Goal: Transaction & Acquisition: Purchase product/service

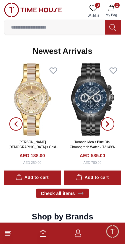
scroll to position [321, 0]
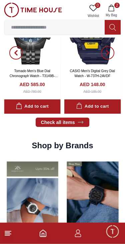
click at [78, 122] on icon at bounding box center [80, 122] width 7 height 7
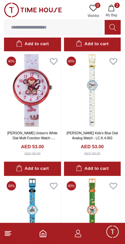
scroll to position [1158, 0]
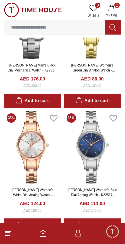
scroll to position [2825, 0]
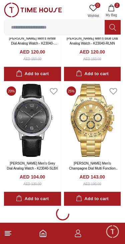
scroll to position [6131, 0]
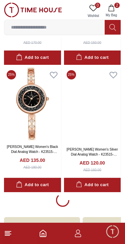
scroll to position [8617, 0]
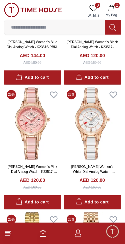
scroll to position [8953, 0]
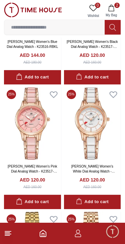
click at [31, 130] on img at bounding box center [32, 123] width 57 height 73
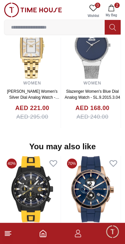
scroll to position [570, 0]
click at [8, 227] on footer "2" at bounding box center [62, 232] width 125 height 21
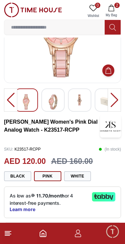
scroll to position [0, 0]
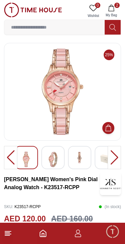
click at [9, 10] on img at bounding box center [33, 10] width 58 height 15
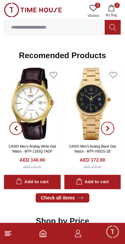
scroll to position [598, 0]
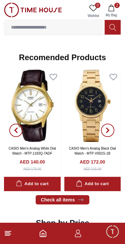
click at [43, 199] on link "Check all items" at bounding box center [63, 199] width 54 height 9
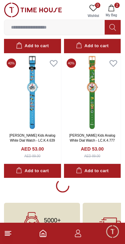
scroll to position [1158, 0]
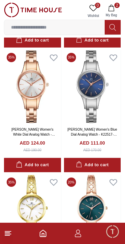
scroll to position [2883, 0]
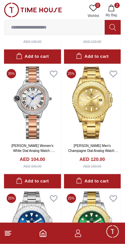
scroll to position [4611, 0]
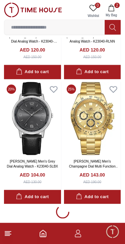
scroll to position [6131, 0]
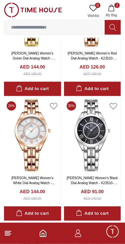
scroll to position [7693, 0]
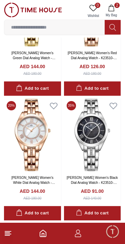
click at [46, 209] on div "Add to cart" at bounding box center [32, 213] width 33 height 8
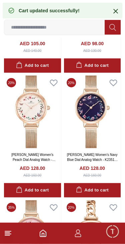
scroll to position [7966, 0]
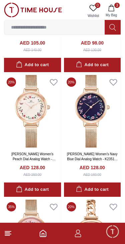
click at [52, 182] on button "Add to cart" at bounding box center [32, 189] width 57 height 14
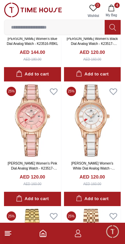
click at [54, 192] on button "Add to cart" at bounding box center [32, 199] width 57 height 14
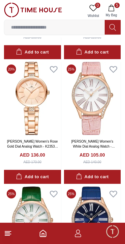
scroll to position [9353, 0]
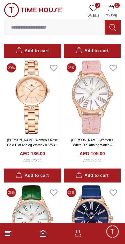
click at [101, 172] on div "Add to cart" at bounding box center [92, 176] width 33 height 8
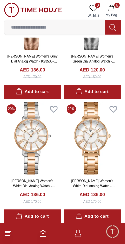
scroll to position [9811, 0]
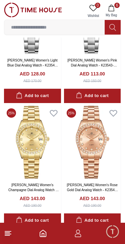
scroll to position [11052, 0]
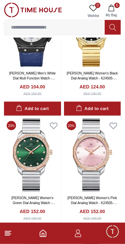
scroll to position [12042, 0]
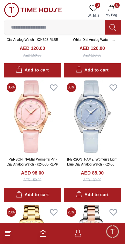
scroll to position [12830, 0]
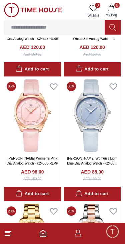
click at [53, 187] on button "Add to cart" at bounding box center [32, 194] width 57 height 14
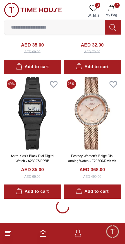
scroll to position [13594, 0]
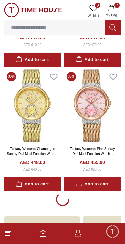
scroll to position [14838, 0]
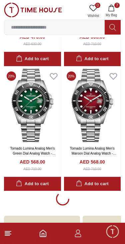
scroll to position [16081, 0]
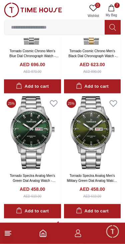
scroll to position [17324, 0]
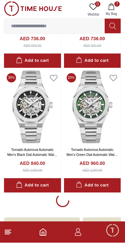
scroll to position [18566, 0]
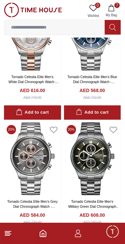
scroll to position [19810, 0]
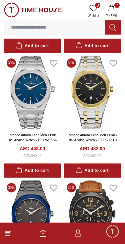
scroll to position [21054, 0]
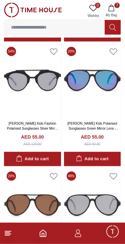
scroll to position [21587, 0]
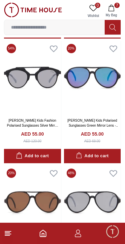
click at [44, 241] on footer "7" at bounding box center [62, 232] width 125 height 21
click at [45, 230] on icon "Home" at bounding box center [43, 233] width 8 height 8
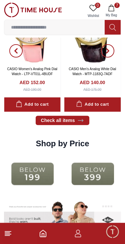
click at [42, 174] on img at bounding box center [32, 173] width 57 height 37
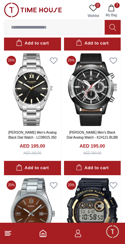
scroll to position [628, 0]
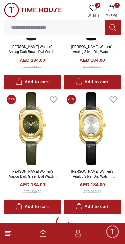
scroll to position [3632, 0]
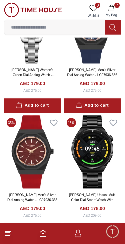
scroll to position [6118, 0]
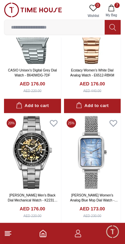
scroll to position [7040, 0]
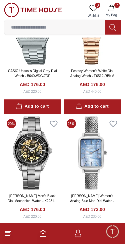
click at [46, 233] on icon "Home" at bounding box center [43, 233] width 8 height 8
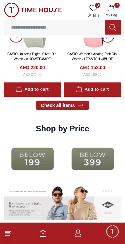
scroll to position [693, 0]
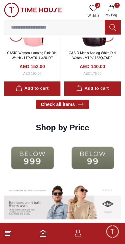
click at [64, 163] on img at bounding box center [92, 157] width 57 height 37
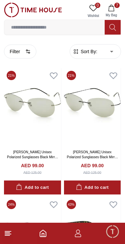
click at [75, 154] on link "LEE COOPER Unisex Polarized Sunglasses Black Mirror Lens - LC3048C01" at bounding box center [92, 157] width 51 height 14
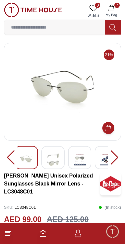
click at [33, 230] on footer "7" at bounding box center [62, 232] width 125 height 21
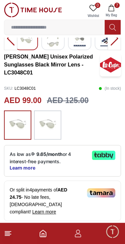
scroll to position [119, 0]
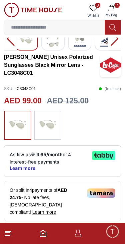
click at [108, 230] on span "Minimize live chat window" at bounding box center [111, 230] width 19 height 19
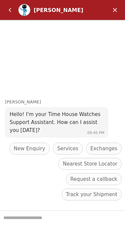
click at [12, 13] on em "Back" at bounding box center [9, 9] width 13 height 13
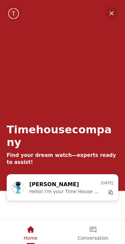
click at [31, 229] on em "Home" at bounding box center [31, 229] width 8 height 8
click at [119, 10] on div "Timehousecompany Find your dream watch—experts ready to assist!" at bounding box center [62, 87] width 125 height 174
click at [108, 13] on em "Minimize" at bounding box center [111, 13] width 13 height 13
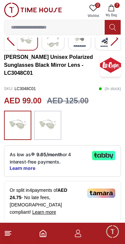
click at [49, 229] on footer "7" at bounding box center [62, 232] width 125 height 21
click at [45, 231] on icon "Home" at bounding box center [43, 233] width 8 height 8
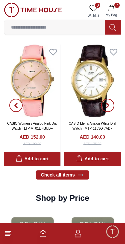
scroll to position [623, 0]
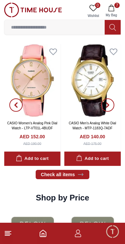
click at [104, 104] on span "button" at bounding box center [107, 104] width 13 height 13
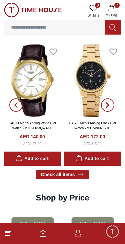
click at [110, 100] on span "button" at bounding box center [107, 104] width 13 height 13
click at [113, 99] on button "button" at bounding box center [107, 105] width 24 height 122
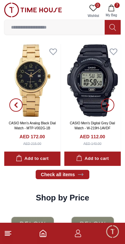
click at [114, 102] on button "button" at bounding box center [107, 105] width 24 height 122
click at [113, 102] on span "button" at bounding box center [107, 104] width 13 height 13
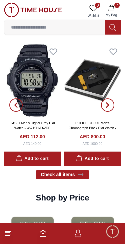
click at [108, 104] on icon "button" at bounding box center [107, 105] width 2 height 4
click at [109, 106] on icon "button" at bounding box center [107, 104] width 5 height 5
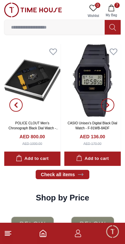
click at [105, 110] on span "button" at bounding box center [107, 104] width 13 height 13
click at [105, 109] on span "button" at bounding box center [107, 104] width 13 height 13
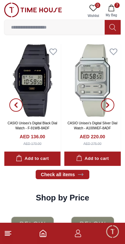
click at [109, 102] on icon "button" at bounding box center [107, 104] width 5 height 5
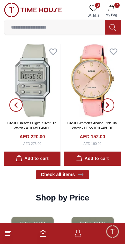
click at [112, 103] on span "button" at bounding box center [107, 104] width 13 height 13
click at [89, 129] on link "CASIO Women's Analog Pink Dial Watch - LTP-VT01L-4BUDF" at bounding box center [92, 125] width 50 height 9
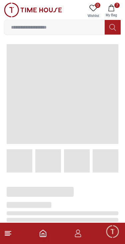
click at [86, 102] on span at bounding box center [62, 94] width 111 height 100
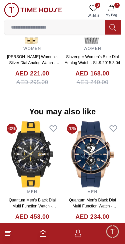
scroll to position [577, 0]
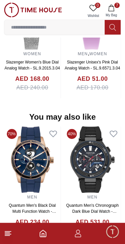
click at [44, 229] on icon "Home" at bounding box center [43, 233] width 8 height 8
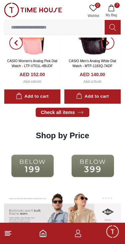
scroll to position [686, 0]
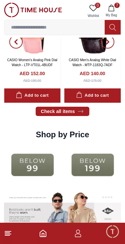
click at [43, 160] on img at bounding box center [32, 164] width 57 height 37
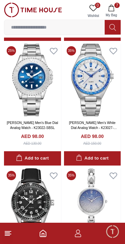
scroll to position [407, 0]
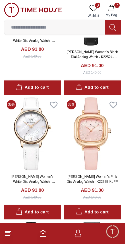
scroll to position [2230, 0]
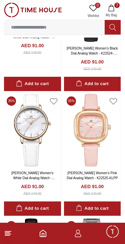
click at [38, 155] on img at bounding box center [32, 130] width 57 height 73
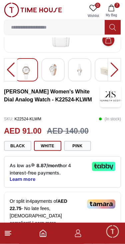
scroll to position [88, 0]
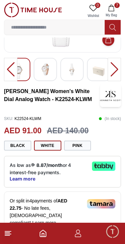
click at [95, 73] on img at bounding box center [98, 71] width 12 height 16
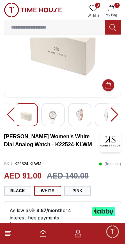
scroll to position [0, 0]
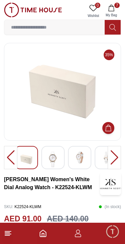
click at [50, 157] on img at bounding box center [53, 159] width 12 height 16
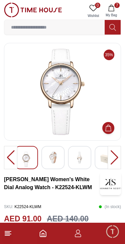
click at [68, 158] on div at bounding box center [79, 157] width 23 height 23
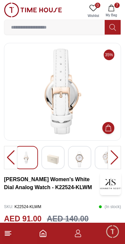
click at [76, 160] on img at bounding box center [79, 159] width 12 height 16
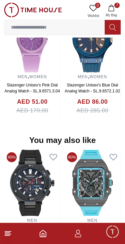
scroll to position [576, 0]
click at [39, 241] on footer "7" at bounding box center [62, 232] width 125 height 21
click at [40, 239] on footer "7" at bounding box center [62, 232] width 125 height 21
click at [38, 236] on footer "7" at bounding box center [62, 232] width 125 height 21
click at [42, 235] on polyline "Home" at bounding box center [43, 234] width 2 height 3
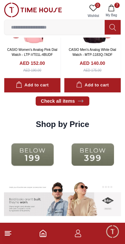
scroll to position [697, 0]
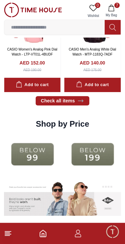
click at [41, 156] on img at bounding box center [32, 154] width 57 height 37
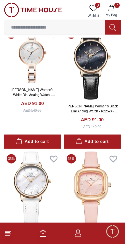
scroll to position [2174, 0]
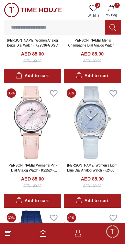
scroll to position [3609, 0]
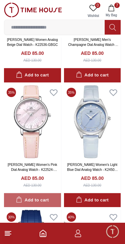
click at [47, 196] on div "Add to cart" at bounding box center [32, 200] width 33 height 8
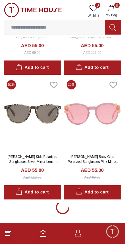
scroll to position [7387, 0]
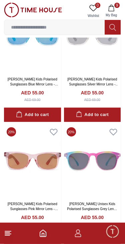
scroll to position [8630, 0]
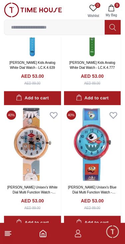
scroll to position [9874, 0]
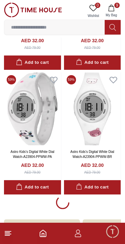
scroll to position [11117, 0]
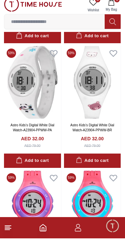
scroll to position [11124, 0]
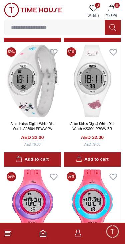
click at [111, 8] on icon "button" at bounding box center [111, 8] width 7 height 7
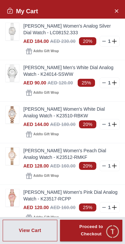
click at [105, 40] on icon at bounding box center [103, 41] width 5 height 5
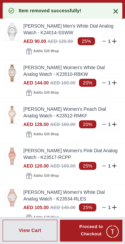
click at [102, 42] on icon at bounding box center [103, 41] width 5 height 5
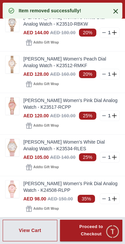
scroll to position [18, 0]
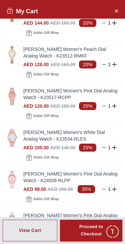
click at [87, 9] on div "My Cart" at bounding box center [62, 11] width 125 height 15
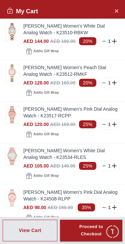
scroll to position [0, 0]
click at [116, 9] on icon "Close Account" at bounding box center [115, 11] width 5 height 8
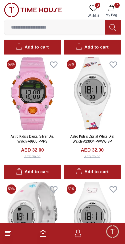
scroll to position [10986, 0]
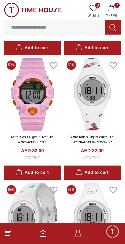
click at [44, 232] on icon "Home" at bounding box center [43, 233] width 8 height 8
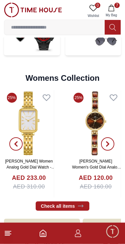
scroll to position [1372, 0]
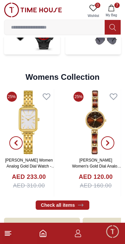
click at [44, 202] on link "Check all items" at bounding box center [63, 204] width 54 height 9
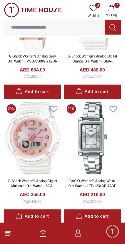
scroll to position [3628, 0]
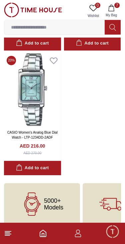
click at [37, 238] on footer "7" at bounding box center [62, 232] width 125 height 21
click at [42, 235] on polyline "Home" at bounding box center [43, 234] width 2 height 3
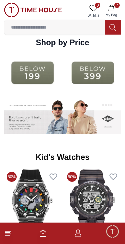
scroll to position [778, 0]
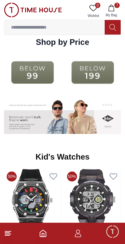
click at [36, 73] on img at bounding box center [32, 72] width 57 height 37
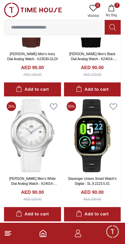
scroll to position [2861, 0]
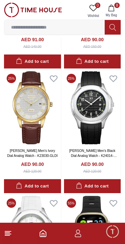
scroll to position [2750, 0]
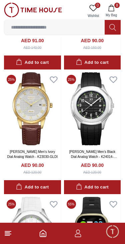
click at [112, 7] on icon "button" at bounding box center [111, 8] width 7 height 7
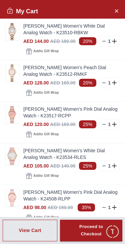
click at [55, 36] on link "Kenneth Scott Women's White Dial Analog Watch - K23510-RBKW" at bounding box center [71, 29] width 96 height 13
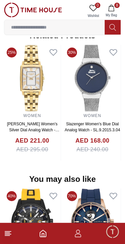
scroll to position [537, 0]
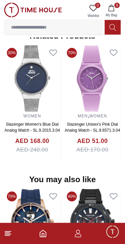
click at [112, 6] on icon "button" at bounding box center [111, 8] width 7 height 7
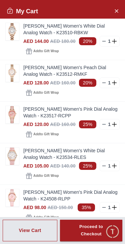
click at [99, 41] on div "AED 144.00 AED 180.00 20% 1" at bounding box center [71, 41] width 96 height 11
click at [102, 42] on icon at bounding box center [103, 41] width 5 height 5
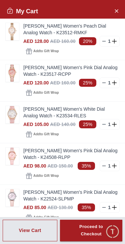
click at [56, 33] on link "[PERSON_NAME] Women's Peach Dial Analog Watch - K23512-RMKF" at bounding box center [71, 29] width 96 height 13
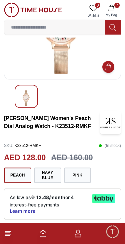
click at [38, 177] on button "Navy Blue" at bounding box center [47, 174] width 27 height 15
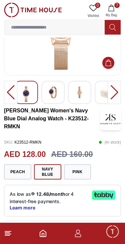
scroll to position [67, 0]
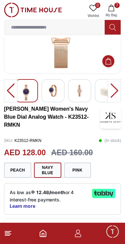
click at [75, 172] on button "Pink" at bounding box center [77, 169] width 27 height 15
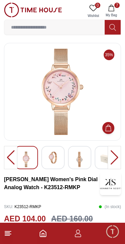
click at [112, 11] on icon "button" at bounding box center [111, 8] width 7 height 7
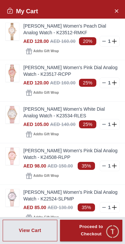
click at [8, 79] on img at bounding box center [12, 72] width 13 height 17
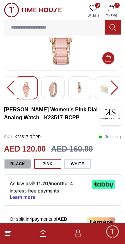
click at [17, 165] on button "Black" at bounding box center [17, 164] width 27 height 10
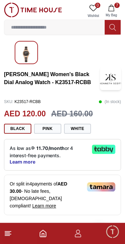
click at [70, 127] on button "White" at bounding box center [77, 129] width 27 height 10
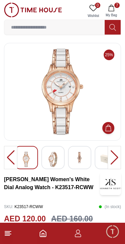
click at [108, 6] on icon "button" at bounding box center [111, 8] width 7 height 7
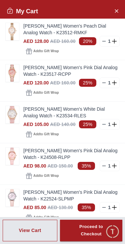
click at [10, 115] on img at bounding box center [12, 114] width 13 height 17
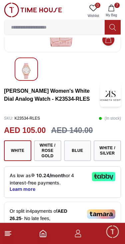
scroll to position [101, 0]
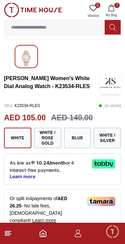
click at [37, 140] on button "White / Rose Gold" at bounding box center [47, 138] width 27 height 21
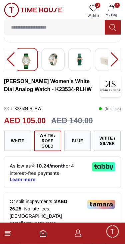
click at [73, 140] on button "Blue" at bounding box center [77, 141] width 27 height 21
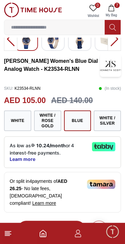
click at [100, 115] on button "White / Silver" at bounding box center [106, 120] width 27 height 21
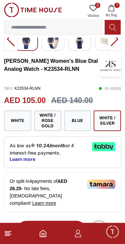
scroll to position [118, 0]
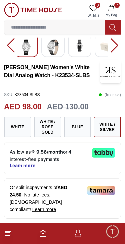
scroll to position [111, 0]
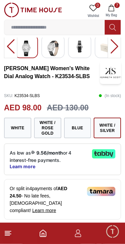
click at [107, 6] on button "7 My Bag" at bounding box center [110, 11] width 19 height 17
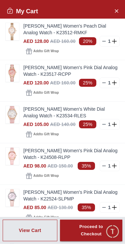
scroll to position [111, 0]
click at [9, 164] on img at bounding box center [12, 155] width 13 height 17
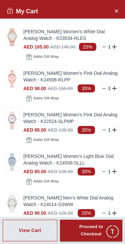
click at [12, 160] on img at bounding box center [12, 161] width 13 height 17
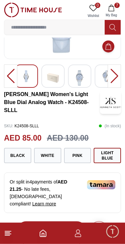
scroll to position [84, 0]
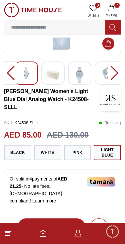
click at [40, 153] on button "White" at bounding box center [47, 152] width 27 height 15
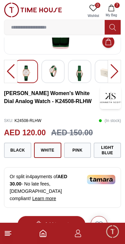
scroll to position [92, 0]
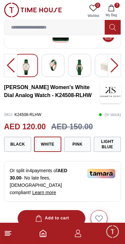
click at [15, 148] on button "Black" at bounding box center [17, 143] width 27 height 15
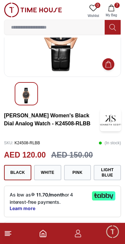
scroll to position [64, 0]
click at [38, 169] on button "White" at bounding box center [47, 172] width 27 height 15
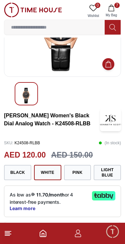
click at [73, 168] on button "Pink" at bounding box center [77, 172] width 27 height 15
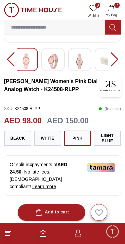
scroll to position [100, 0]
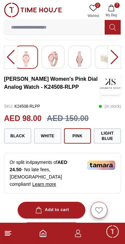
click at [102, 132] on button "Light blue" at bounding box center [106, 135] width 27 height 15
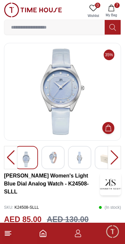
click at [108, 5] on icon "button" at bounding box center [111, 8] width 7 height 7
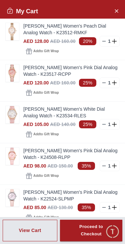
click at [102, 35] on link "[PERSON_NAME] Women's Peach Dial Analog Watch - K23512-RMKF" at bounding box center [71, 29] width 96 height 13
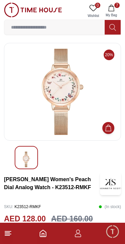
click at [110, 6] on icon "button" at bounding box center [111, 8] width 6 height 7
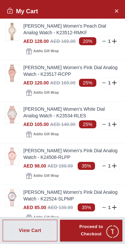
click at [103, 39] on icon at bounding box center [103, 41] width 5 height 5
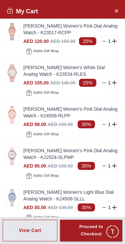
click at [98, 36] on link "[PERSON_NAME] Women's Pink Dial Analog Watch - K23517-RCPP" at bounding box center [71, 29] width 96 height 13
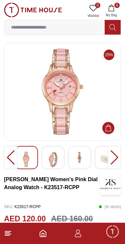
click at [111, 8] on icon "button" at bounding box center [111, 8] width 7 height 7
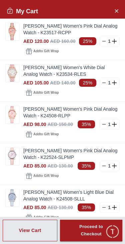
click at [103, 41] on icon at bounding box center [103, 41] width 5 height 5
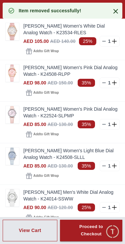
click at [10, 28] on img at bounding box center [12, 31] width 13 height 17
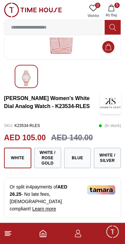
click at [44, 156] on button "White / Rose Gold" at bounding box center [47, 157] width 27 height 21
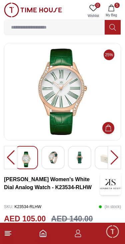
click at [116, 15] on span "My Bag" at bounding box center [111, 15] width 17 height 5
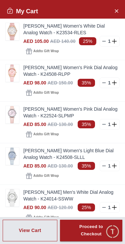
click at [102, 39] on icon at bounding box center [103, 41] width 5 height 5
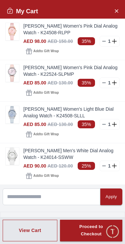
click at [15, 77] on img at bounding box center [12, 72] width 13 height 17
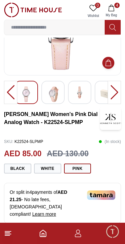
click at [50, 170] on button "White" at bounding box center [47, 168] width 27 height 10
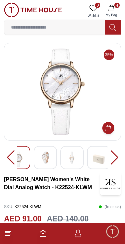
click at [72, 162] on img at bounding box center [72, 157] width 12 height 12
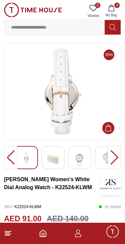
click at [58, 160] on img at bounding box center [53, 159] width 12 height 16
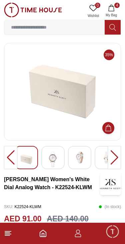
click at [52, 157] on img at bounding box center [53, 159] width 12 height 16
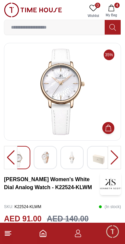
click at [73, 159] on img at bounding box center [72, 157] width 12 height 12
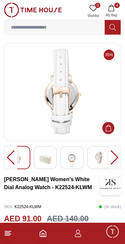
click at [44, 164] on img at bounding box center [45, 159] width 12 height 16
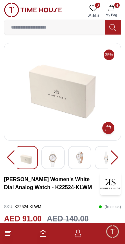
click at [31, 155] on img at bounding box center [26, 159] width 12 height 16
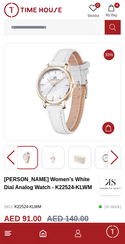
click at [52, 159] on img at bounding box center [53, 157] width 12 height 12
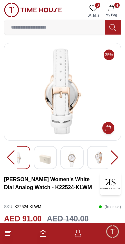
click at [67, 163] on img at bounding box center [72, 159] width 12 height 16
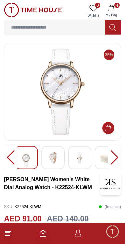
click at [53, 160] on img at bounding box center [53, 157] width 12 height 12
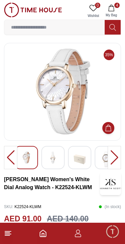
click at [107, 7] on button "4 My Bag" at bounding box center [110, 11] width 19 height 17
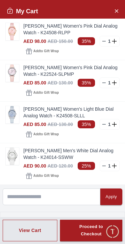
click at [26, 119] on link "[PERSON_NAME] Women's Light Blue Dial Analog Watch - K24508-SLLL" at bounding box center [71, 112] width 96 height 13
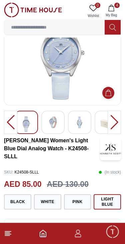
scroll to position [11, 0]
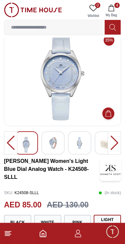
click at [82, 145] on img at bounding box center [79, 143] width 12 height 12
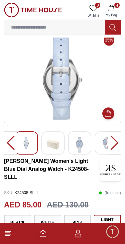
scroll to position [15, 0]
click at [58, 146] on img at bounding box center [53, 145] width 12 height 16
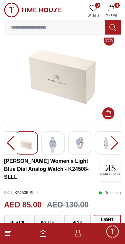
click at [87, 139] on div at bounding box center [79, 142] width 23 height 23
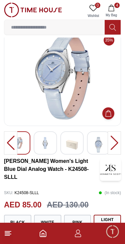
click at [101, 144] on img at bounding box center [98, 145] width 12 height 16
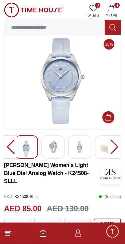
click at [113, 9] on icon "button" at bounding box center [111, 8] width 7 height 7
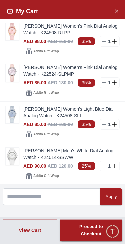
scroll to position [11, 0]
click at [12, 70] on img at bounding box center [12, 72] width 13 height 17
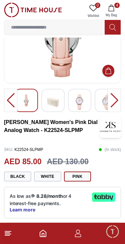
scroll to position [57, 0]
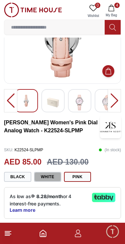
click at [54, 178] on button "White" at bounding box center [47, 177] width 27 height 10
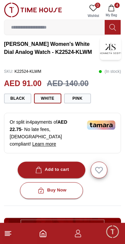
click at [66, 166] on div "Add to cart" at bounding box center [51, 170] width 35 height 8
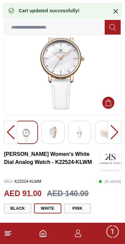
scroll to position [24, 0]
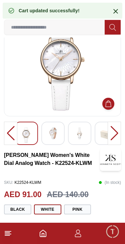
click at [113, 12] on icon at bounding box center [115, 11] width 8 height 8
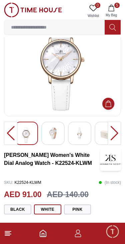
click at [58, 128] on img at bounding box center [53, 133] width 12 height 12
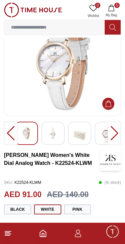
click at [90, 137] on div at bounding box center [79, 133] width 23 height 23
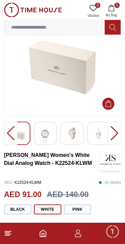
click at [112, 9] on icon "button" at bounding box center [111, 8] width 7 height 7
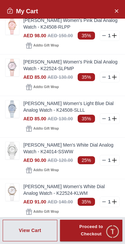
scroll to position [5, 0]
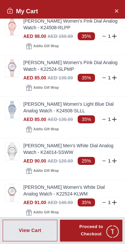
click at [17, 25] on img at bounding box center [12, 26] width 13 height 17
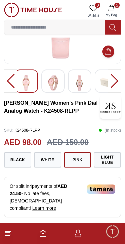
click at [58, 158] on button "White" at bounding box center [47, 159] width 27 height 15
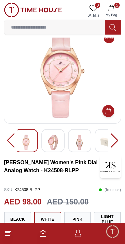
scroll to position [13, 0]
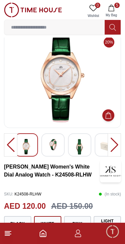
click at [111, 8] on icon "button" at bounding box center [111, 8] width 7 height 7
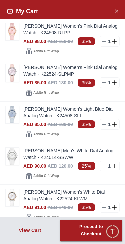
scroll to position [0, 0]
click at [100, 43] on div "1" at bounding box center [109, 41] width 20 height 11
click at [104, 40] on icon at bounding box center [103, 41] width 5 height 5
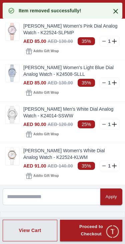
click at [102, 41] on icon at bounding box center [103, 41] width 5 height 5
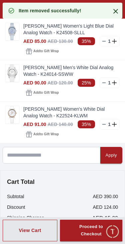
click at [101, 39] on icon at bounding box center [103, 41] width 5 height 5
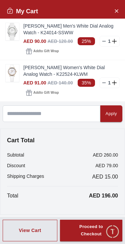
click at [17, 32] on img at bounding box center [12, 31] width 13 height 17
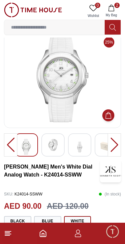
click at [112, 6] on icon "button" at bounding box center [111, 8] width 6 height 7
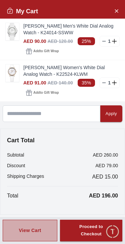
click at [41, 233] on div "View Cart" at bounding box center [30, 230] width 22 height 7
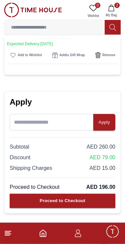
scroll to position [166, 0]
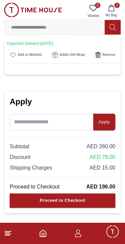
click at [96, 200] on button "Proceed to Checkout" at bounding box center [62, 200] width 105 height 14
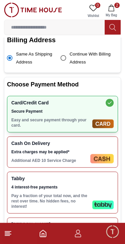
click at [90, 191] on div "Tabby 4 interest-free payments Pay a fraction of your total now, and the rest o…" at bounding box center [62, 192] width 111 height 42
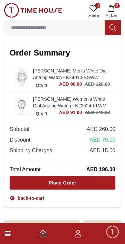
scroll to position [424, 0]
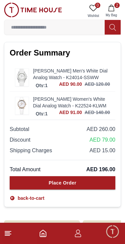
click at [87, 179] on button "Place Order" at bounding box center [62, 182] width 105 height 13
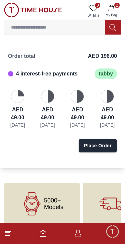
click at [111, 8] on icon "button" at bounding box center [111, 8] width 7 height 7
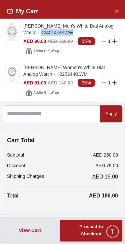
click at [27, 29] on link "[PERSON_NAME] Men's White Dial Analog Watch - K24014-SSWW" at bounding box center [71, 29] width 96 height 13
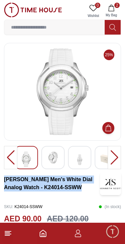
click at [109, 11] on icon "button" at bounding box center [111, 8] width 7 height 7
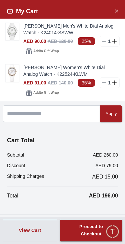
click at [18, 79] on img at bounding box center [12, 72] width 13 height 17
